Goal: Information Seeking & Learning: Learn about a topic

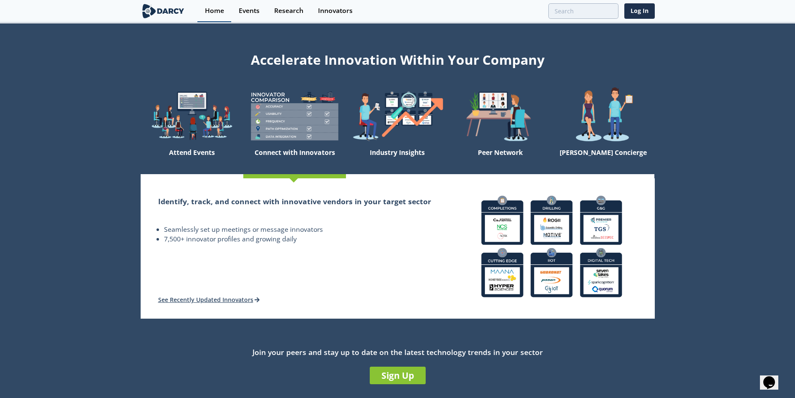
click at [214, 11] on div "Home" at bounding box center [214, 11] width 19 height 7
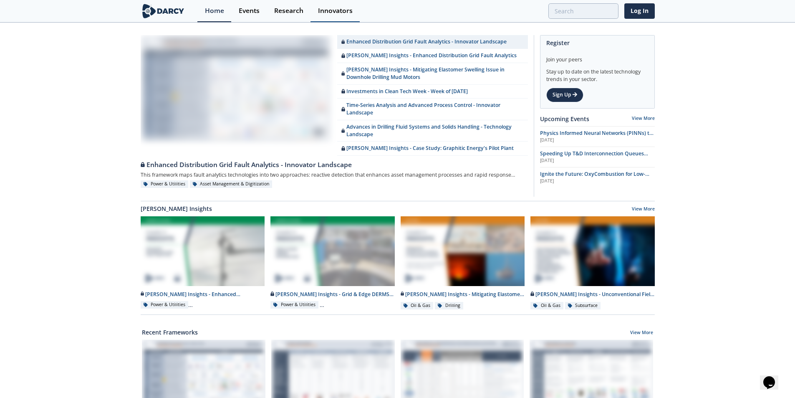
click at [338, 8] on div "Innovators" at bounding box center [335, 11] width 35 height 7
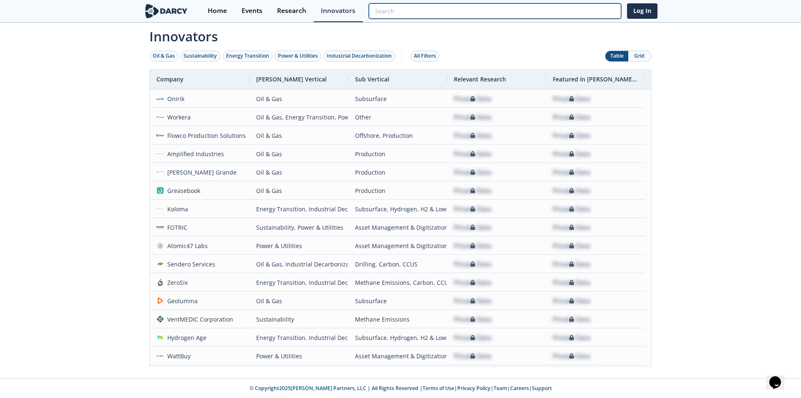
click at [566, 18] on input "search" at bounding box center [495, 10] width 252 height 15
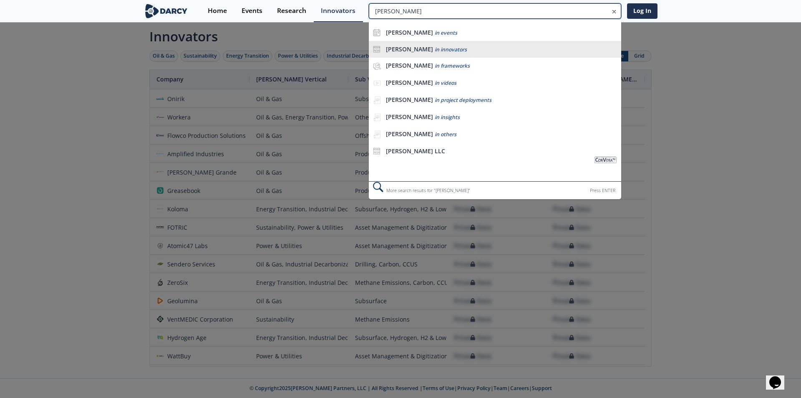
type input "[PERSON_NAME]"
click at [435, 46] on span "in innovators" at bounding box center [451, 49] width 32 height 7
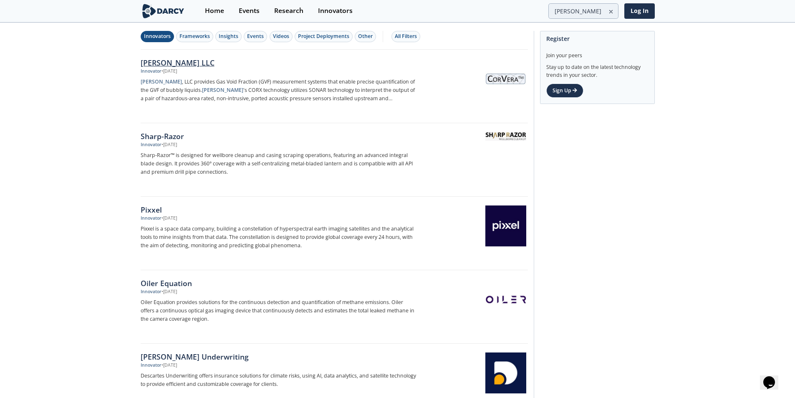
click at [153, 60] on div "[PERSON_NAME] LLC" at bounding box center [279, 62] width 276 height 11
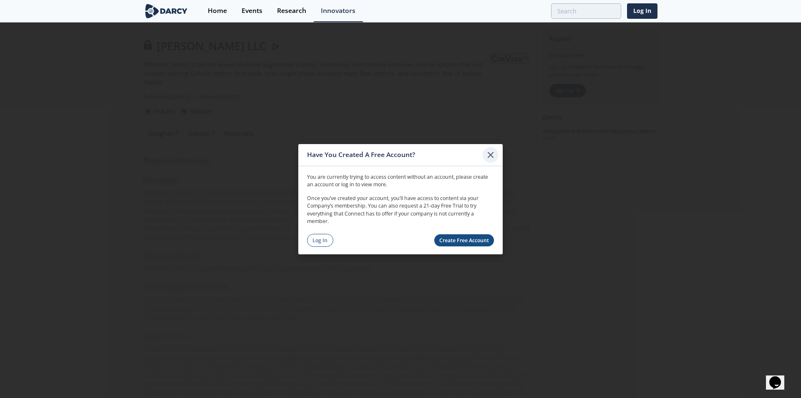
click at [491, 154] on icon at bounding box center [490, 154] width 5 height 5
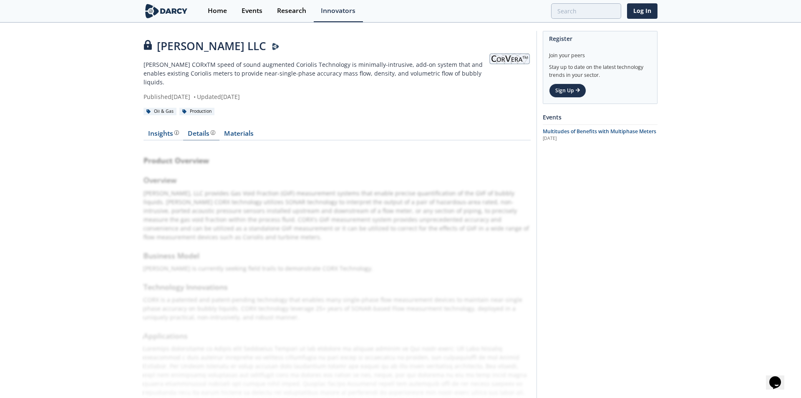
click at [200, 130] on div "Details" at bounding box center [202, 133] width 28 height 7
click at [249, 130] on link "Materials" at bounding box center [238, 135] width 38 height 10
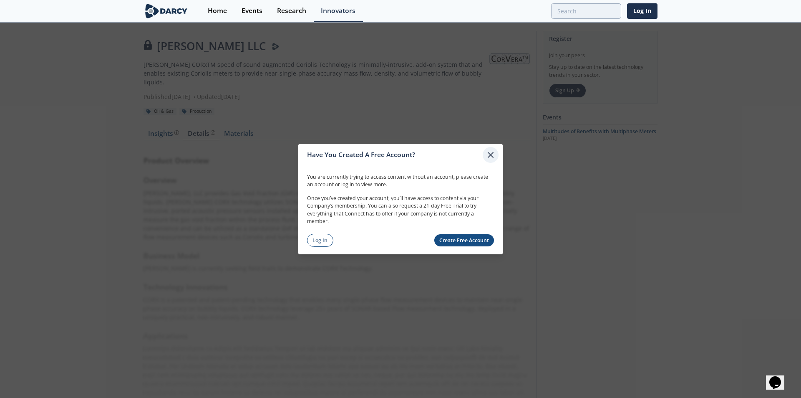
click at [490, 154] on icon at bounding box center [490, 154] width 5 height 5
